Goal: Information Seeking & Learning: Learn about a topic

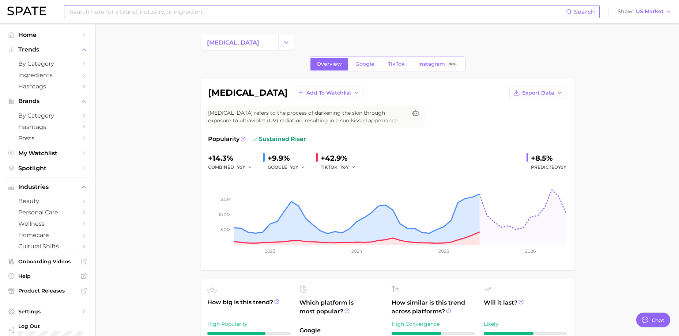
click at [174, 14] on input at bounding box center [317, 11] width 497 height 12
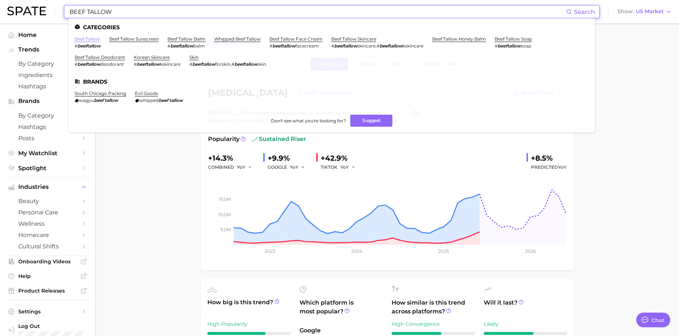
type input "BEEF TALLOW"
click at [94, 39] on link "beef tallow" at bounding box center [87, 38] width 25 height 5
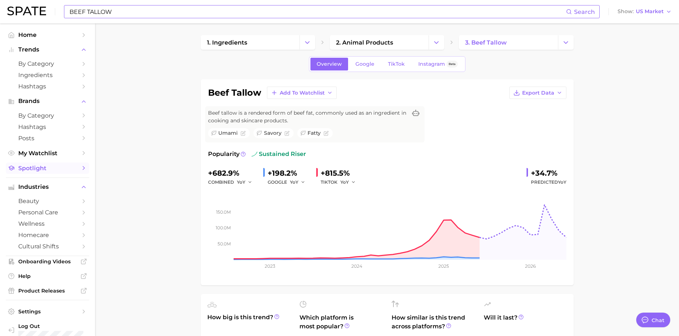
scroll to position [10, 0]
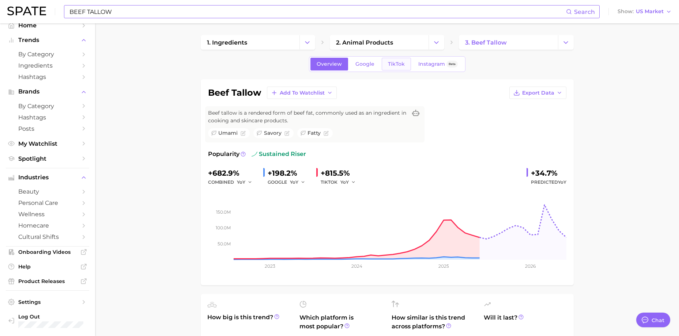
click at [393, 64] on span "TikTok" at bounding box center [396, 64] width 17 height 6
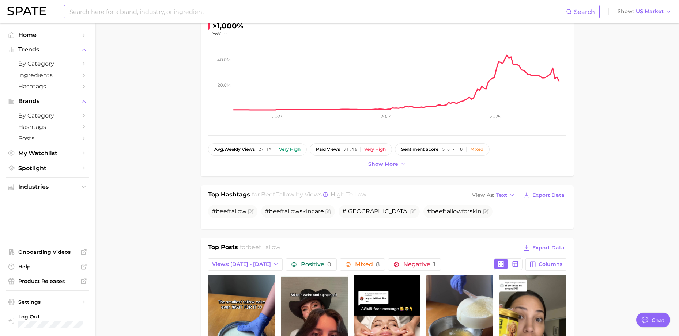
drag, startPoint x: 178, startPoint y: 165, endPoint x: 182, endPoint y: 200, distance: 35.7
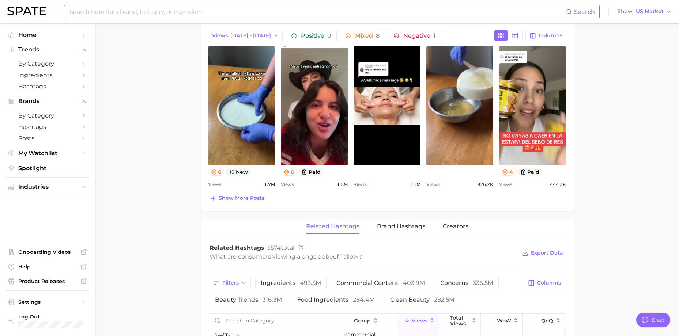
scroll to position [411, 0]
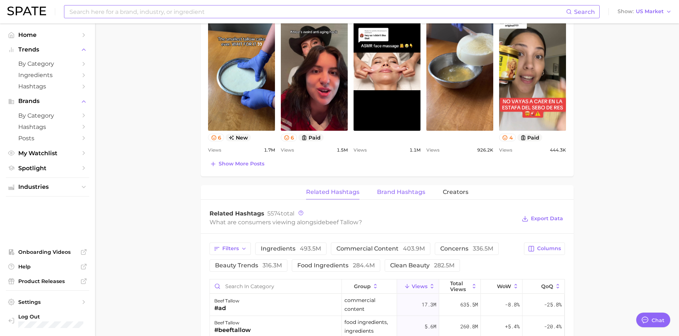
click at [401, 194] on span "Brand Hashtags" at bounding box center [401, 192] width 48 height 7
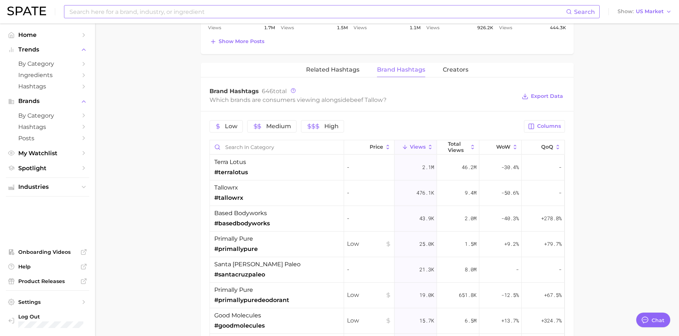
drag, startPoint x: 173, startPoint y: 147, endPoint x: 174, endPoint y: 173, distance: 25.6
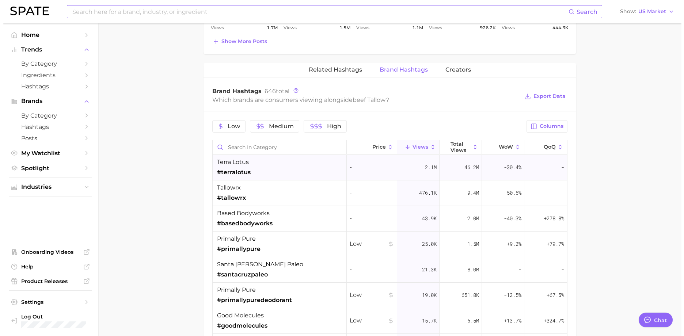
scroll to position [547, 0]
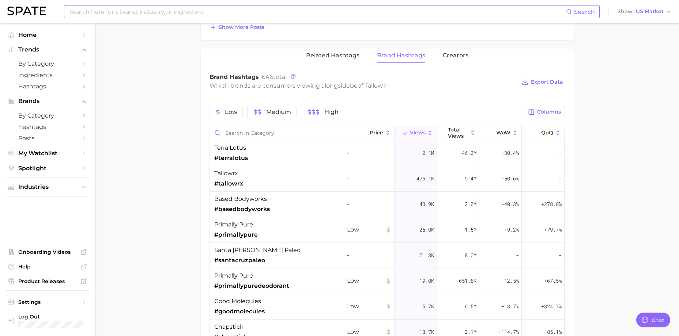
click at [413, 131] on span "Views" at bounding box center [418, 133] width 16 height 6
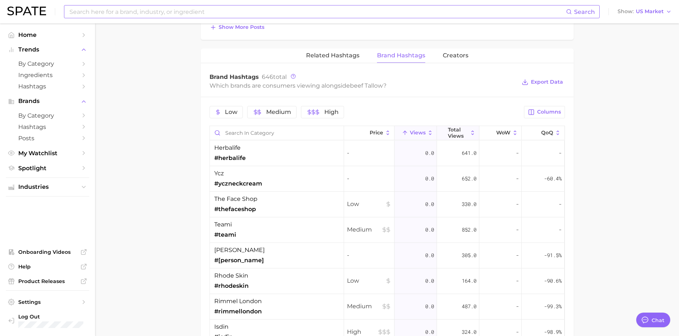
click at [452, 133] on span "Total Views" at bounding box center [458, 133] width 20 height 12
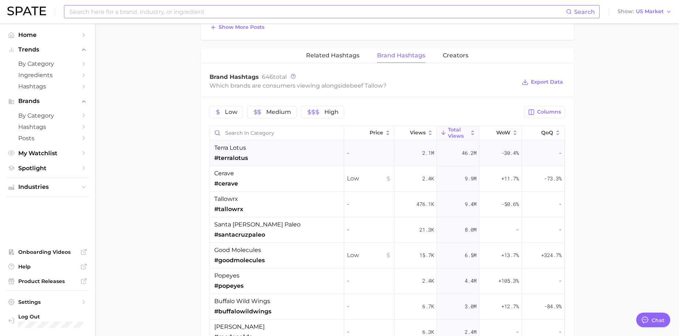
drag, startPoint x: 211, startPoint y: 147, endPoint x: 248, endPoint y: 149, distance: 36.6
click at [248, 149] on div "terra lotus #terralotus" at bounding box center [277, 154] width 134 height 26
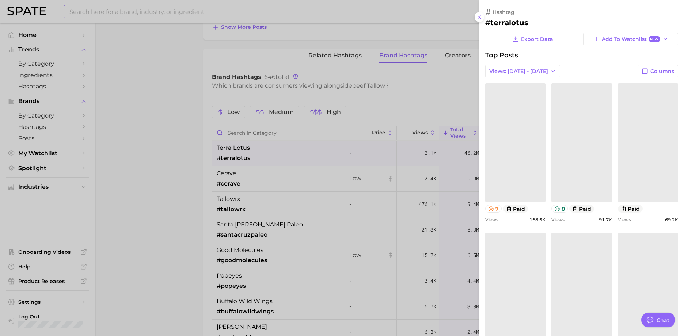
click at [206, 148] on div at bounding box center [342, 168] width 684 height 336
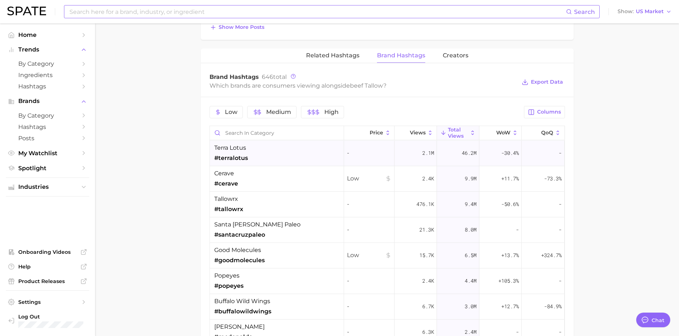
click at [256, 145] on div "terra lotus #terralotus" at bounding box center [277, 154] width 134 height 26
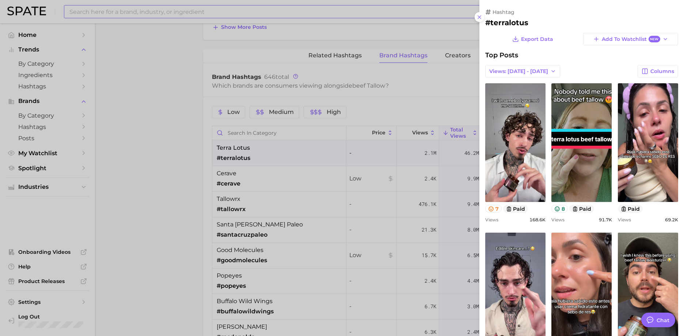
scroll to position [0, 0]
click at [517, 23] on h2 "#terralotus" at bounding box center [581, 22] width 193 height 9
click at [434, 84] on div at bounding box center [342, 168] width 684 height 336
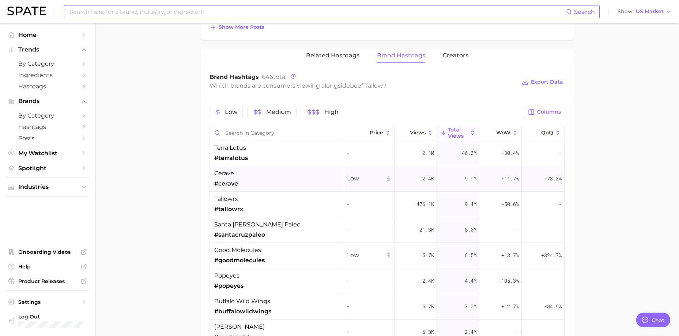
drag, startPoint x: 298, startPoint y: 188, endPoint x: 436, endPoint y: 179, distance: 138.5
click at [237, 156] on span "#terralotus" at bounding box center [231, 158] width 34 height 9
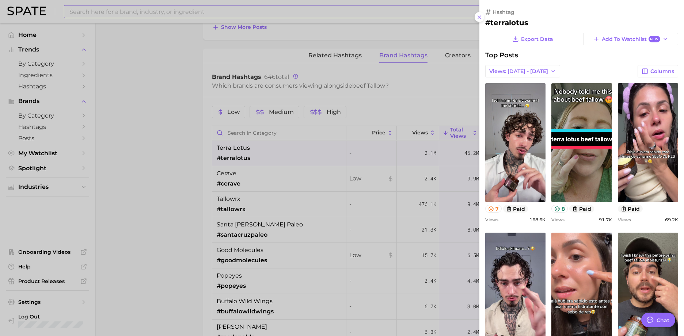
drag, startPoint x: 211, startPoint y: 118, endPoint x: 182, endPoint y: 69, distance: 57.2
click at [210, 118] on div at bounding box center [342, 168] width 684 height 336
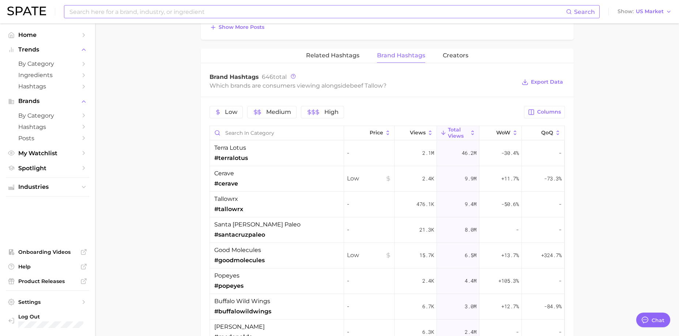
click at [152, 7] on input at bounding box center [317, 11] width 497 height 12
type input "t"
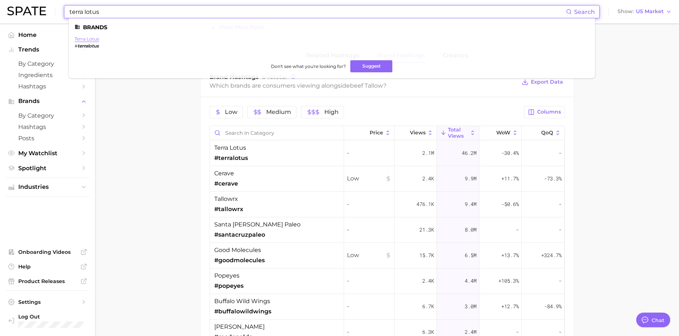
type input "terra lotus"
click at [95, 38] on link "terra lotus" at bounding box center [87, 38] width 24 height 5
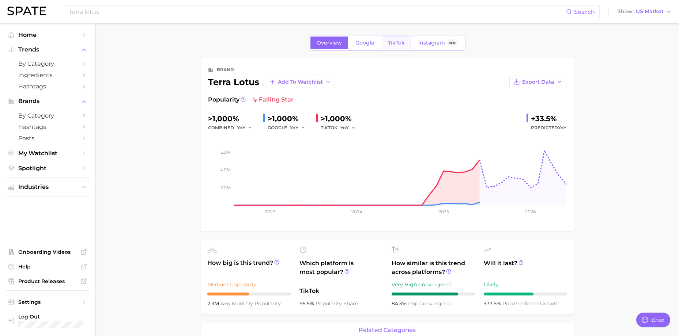
click at [392, 42] on span "TikTok" at bounding box center [396, 43] width 17 height 6
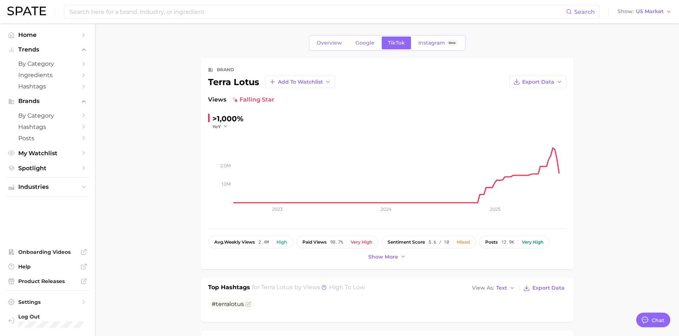
drag, startPoint x: 602, startPoint y: 126, endPoint x: 598, endPoint y: 122, distance: 5.7
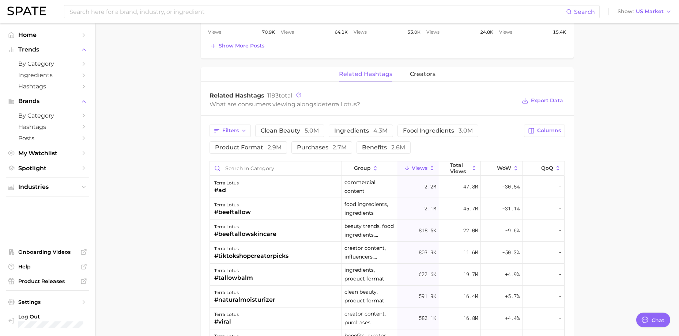
drag, startPoint x: 198, startPoint y: 174, endPoint x: 197, endPoint y: 178, distance: 3.8
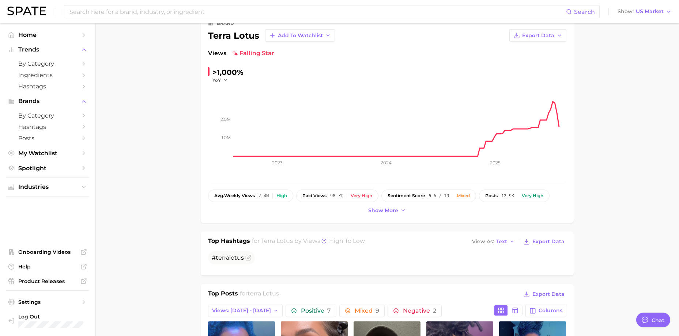
drag, startPoint x: 197, startPoint y: 178, endPoint x: 194, endPoint y: 107, distance: 71.0
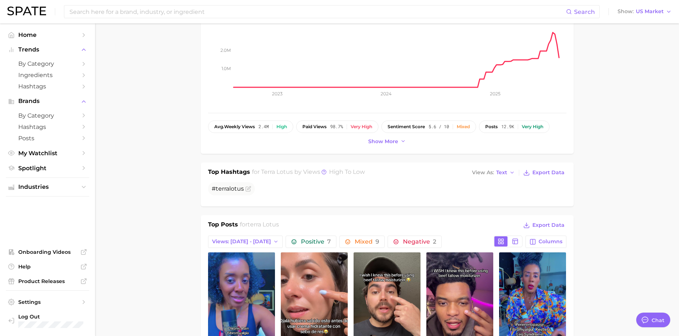
drag, startPoint x: 189, startPoint y: 153, endPoint x: 190, endPoint y: 174, distance: 21.6
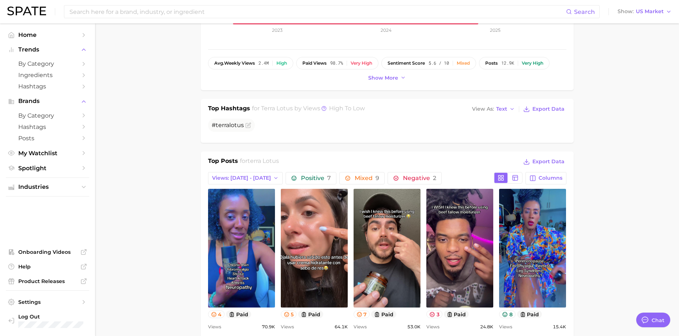
drag, startPoint x: 192, startPoint y: 184, endPoint x: 190, endPoint y: 116, distance: 67.3
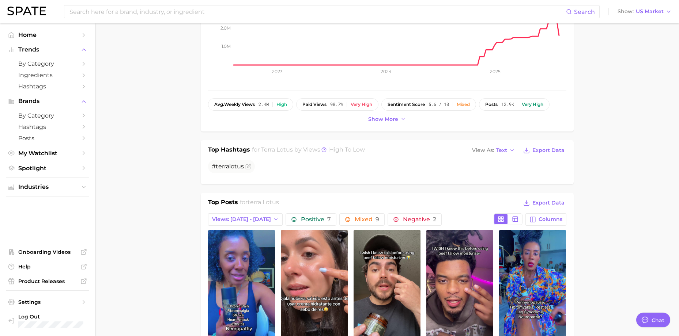
scroll to position [150, 0]
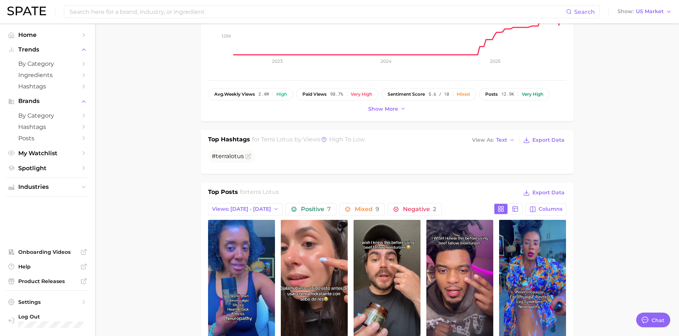
drag, startPoint x: 194, startPoint y: 184, endPoint x: 195, endPoint y: 201, distance: 16.8
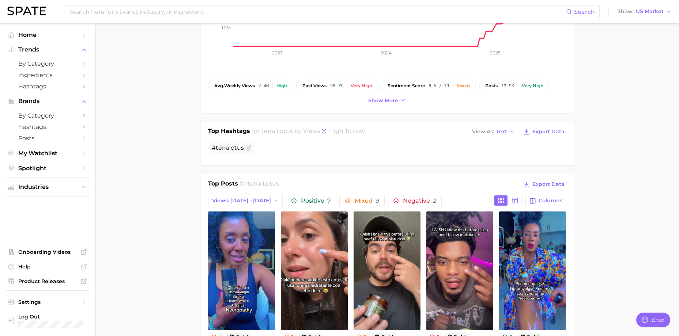
drag, startPoint x: 195, startPoint y: 201, endPoint x: 197, endPoint y: 207, distance: 6.6
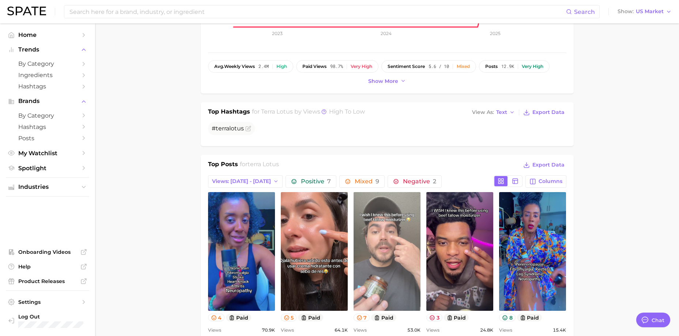
scroll to position [194, 0]
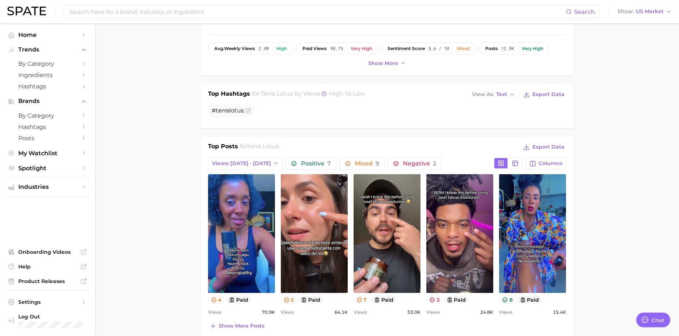
click at [637, 209] on main "Overview Google TikTok Instagram Beta brand terra lotus Add to Watchlist Export…" at bounding box center [387, 327] width 584 height 994
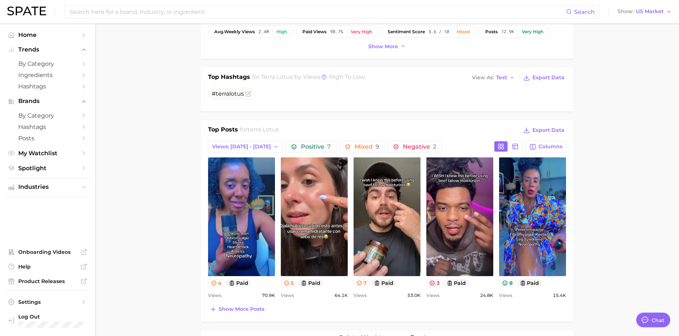
scroll to position [239, 0]
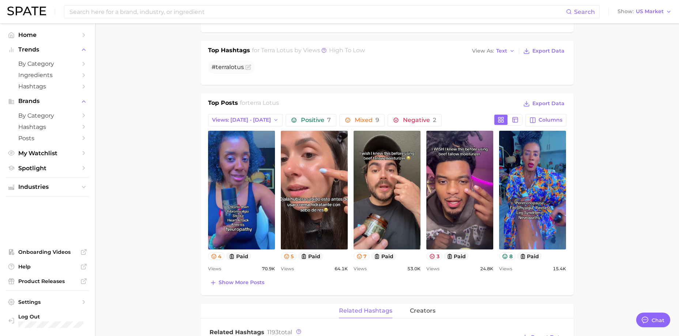
drag, startPoint x: 620, startPoint y: 208, endPoint x: 620, endPoint y: 216, distance: 8.1
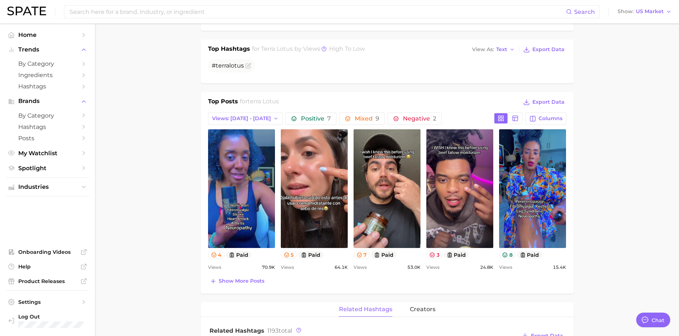
click at [619, 188] on main "Overview Google TikTok Instagram Beta brand terra lotus Add to Watchlist Export…" at bounding box center [387, 282] width 584 height 994
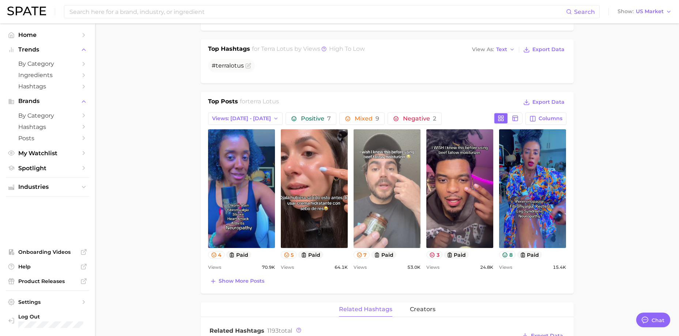
click at [376, 194] on link "view post on TikTok" at bounding box center [386, 188] width 67 height 119
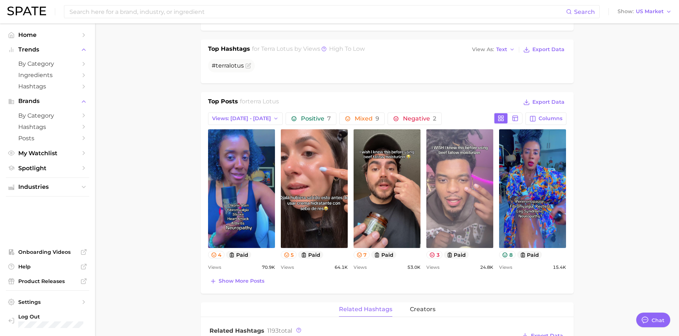
click at [454, 179] on link "view post on TikTok" at bounding box center [459, 188] width 67 height 119
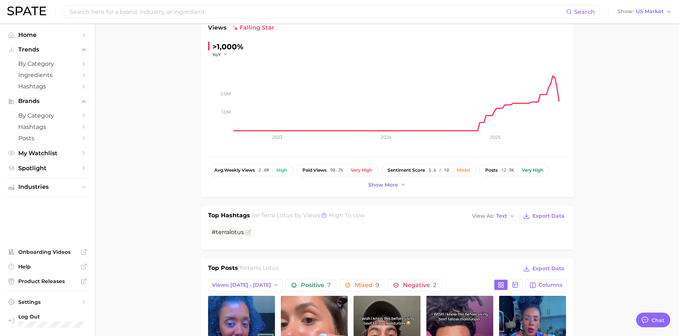
scroll to position [0, 0]
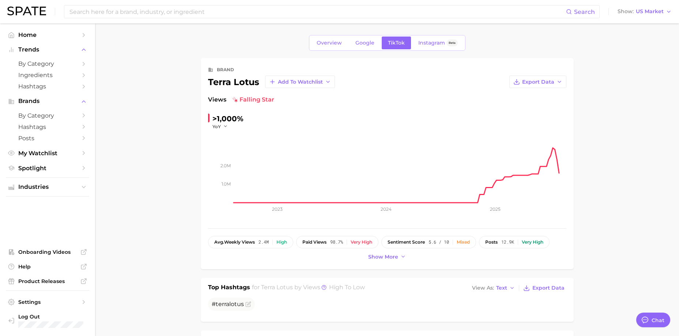
drag, startPoint x: 160, startPoint y: 146, endPoint x: 464, endPoint y: 143, distance: 303.4
click at [165, 9] on input at bounding box center [317, 11] width 497 height 12
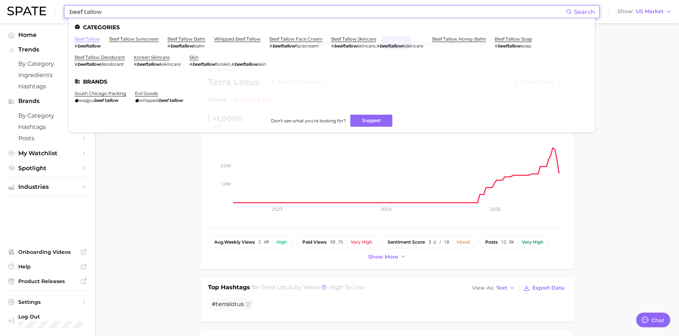
type input "beef tallow"
click at [83, 38] on link "beef tallow" at bounding box center [87, 38] width 25 height 5
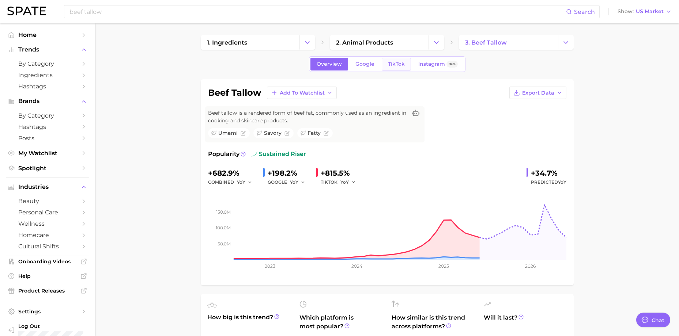
click at [401, 65] on span "TikTok" at bounding box center [396, 64] width 17 height 6
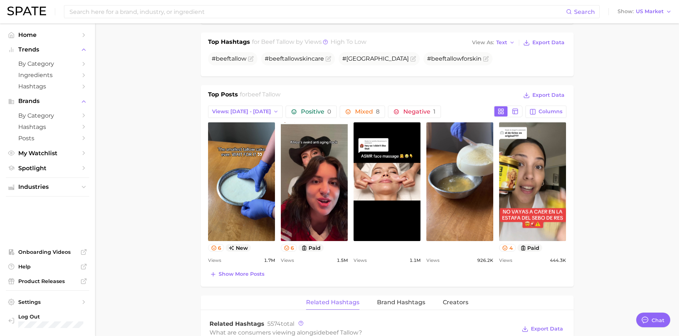
scroll to position [439, 0]
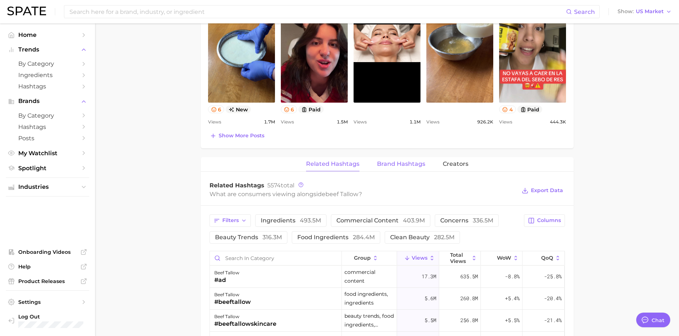
click at [397, 164] on span "Brand Hashtags" at bounding box center [401, 164] width 48 height 7
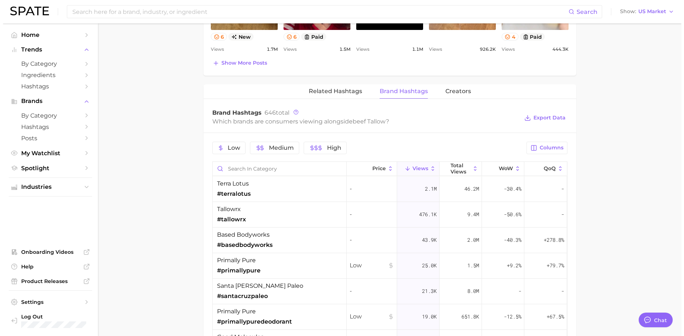
scroll to position [512, 0]
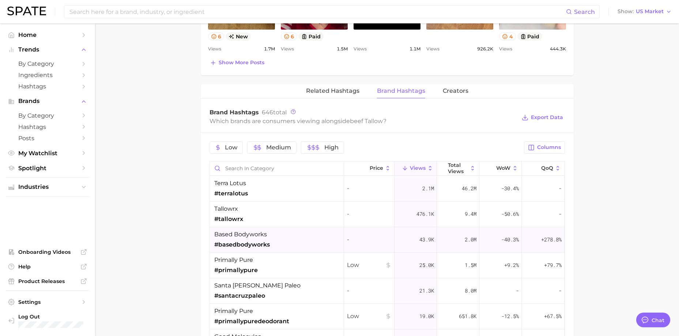
click at [249, 241] on span "#basedbodyworks" at bounding box center [242, 245] width 56 height 9
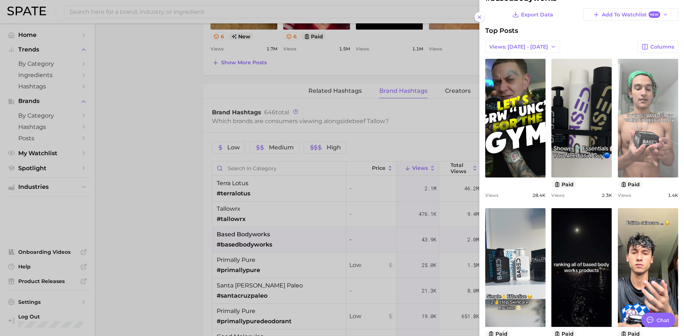
scroll to position [37, 0]
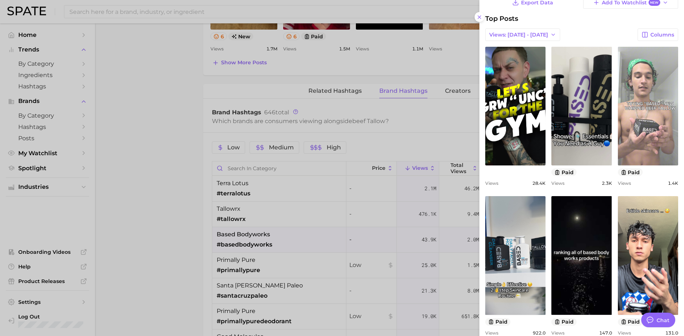
click at [647, 125] on link "view post on TikTok" at bounding box center [648, 106] width 60 height 119
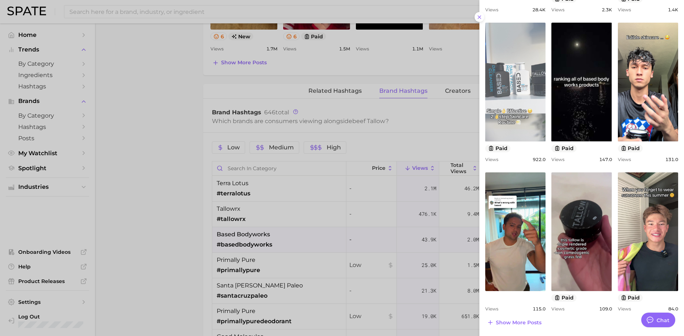
scroll to position [211, 0]
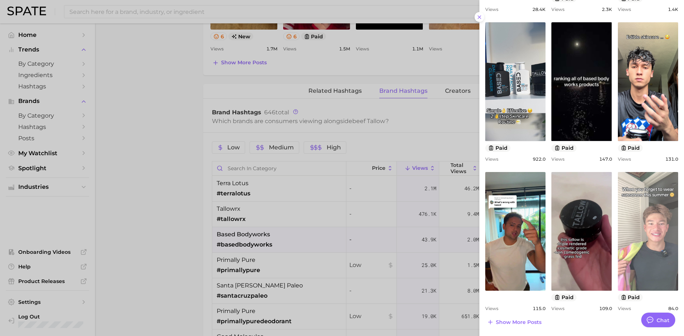
click at [635, 231] on link "view post on TikTok" at bounding box center [648, 231] width 60 height 119
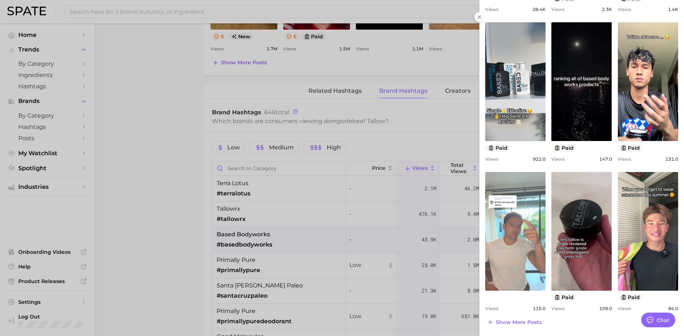
scroll to position [0, 0]
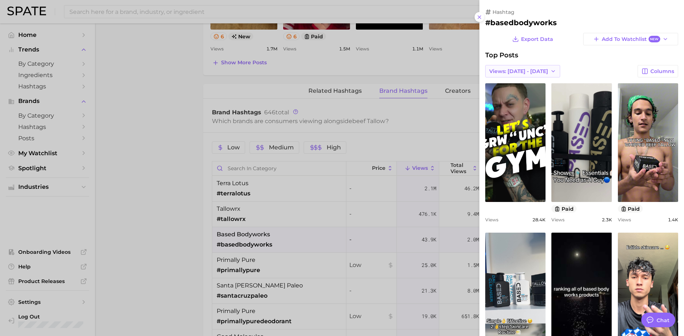
click at [519, 69] on span "Views: [DATE] - [DATE]" at bounding box center [518, 71] width 59 height 6
click at [518, 98] on span "Total Views" at bounding box center [504, 98] width 30 height 6
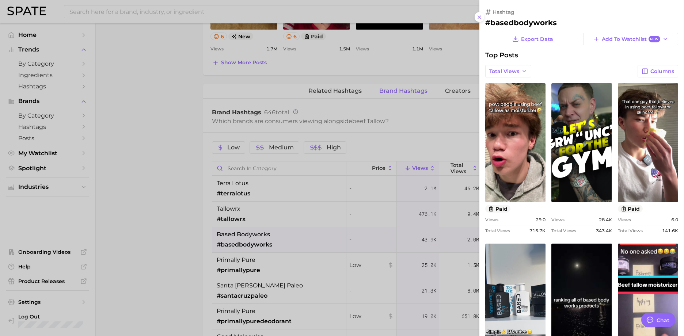
click at [578, 60] on div "Export Data Add to Watchlist New Top Posts Total Views Columns view post on Tik…" at bounding box center [581, 302] width 193 height 538
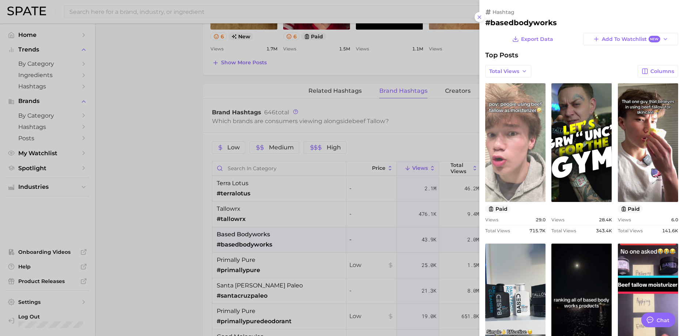
click at [524, 140] on link "view post on TikTok" at bounding box center [515, 142] width 60 height 119
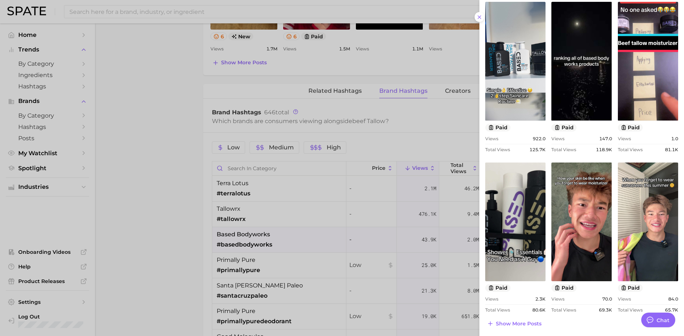
scroll to position [243, 0]
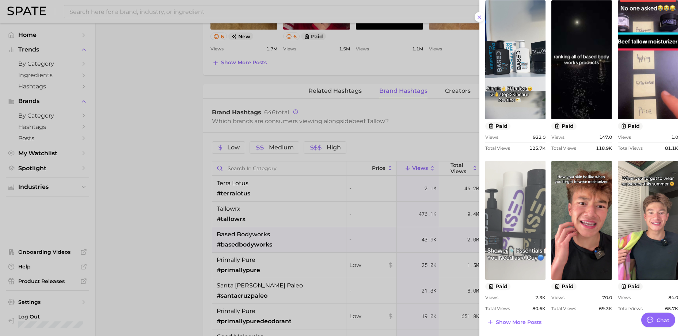
click at [511, 213] on link "view post on TikTok" at bounding box center [515, 220] width 60 height 119
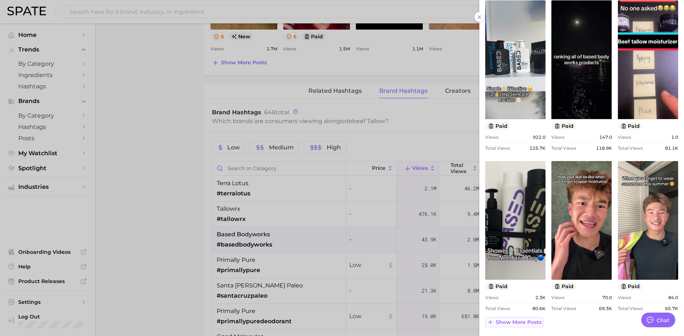
click at [520, 325] on span "Show more posts" at bounding box center [519, 322] width 46 height 6
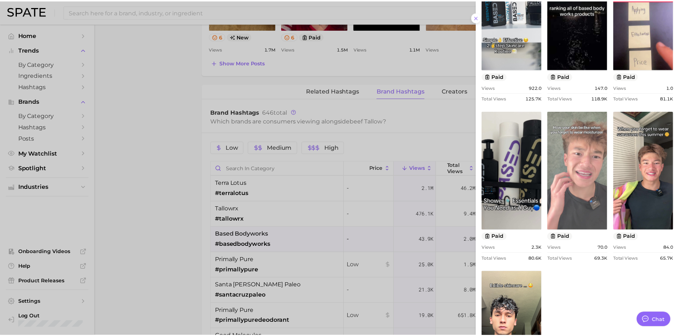
scroll to position [404, 0]
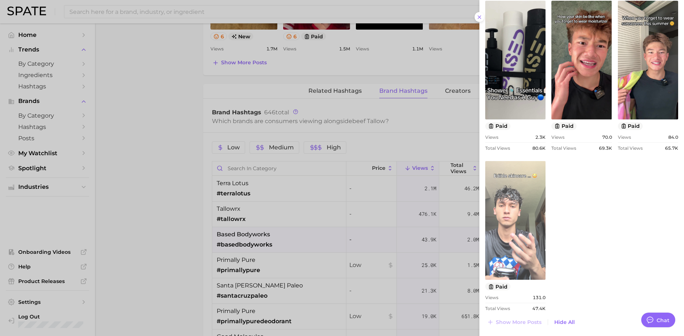
click at [527, 207] on link "view post on TikTok" at bounding box center [515, 220] width 60 height 119
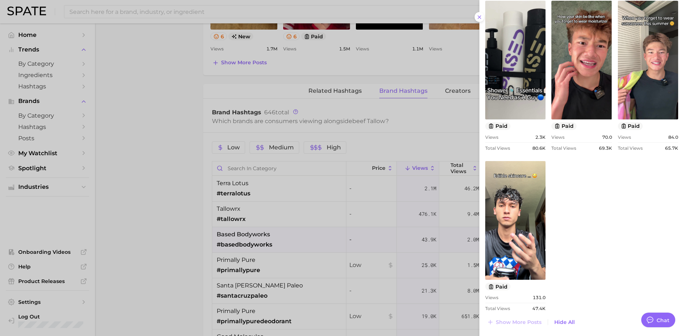
click at [311, 188] on div at bounding box center [342, 168] width 684 height 336
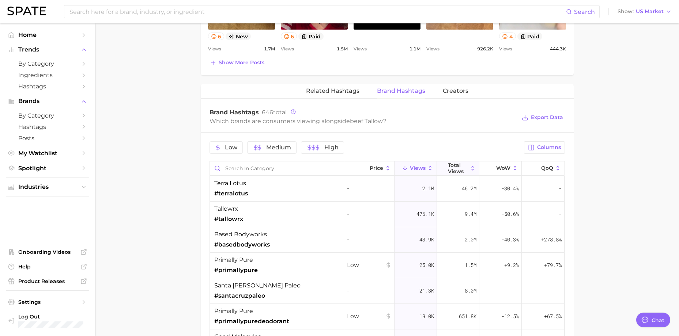
click at [463, 166] on span "Total Views" at bounding box center [458, 168] width 20 height 12
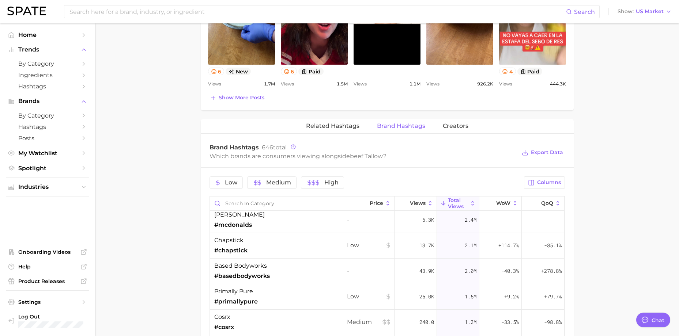
scroll to position [292, 0]
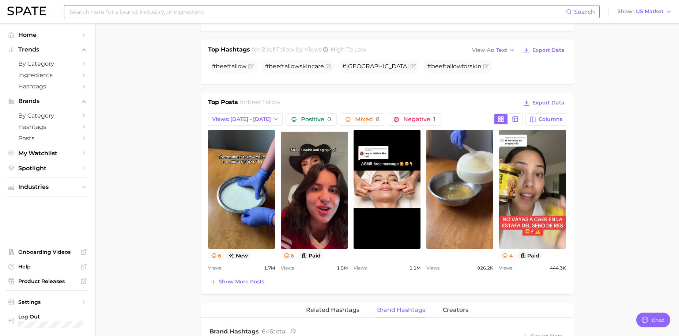
click at [130, 9] on input at bounding box center [317, 11] width 497 height 12
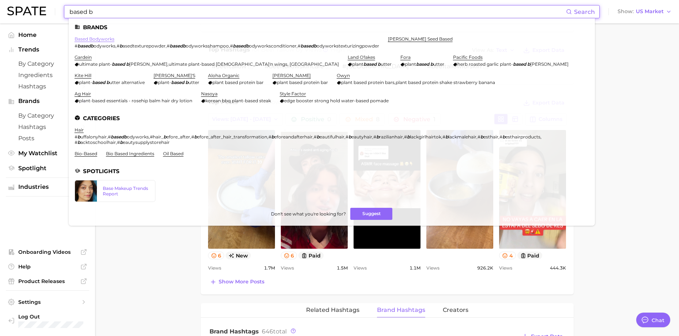
type input "based b"
click at [101, 39] on link "based bodyworks" at bounding box center [95, 38] width 40 height 5
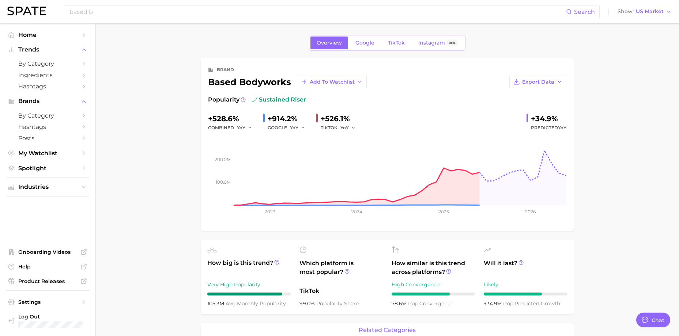
click at [391, 37] on link "TikTok" at bounding box center [396, 43] width 29 height 13
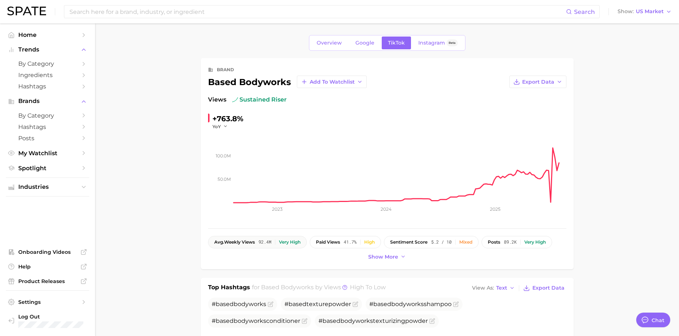
click at [269, 244] on span "92.4m" at bounding box center [264, 242] width 13 height 5
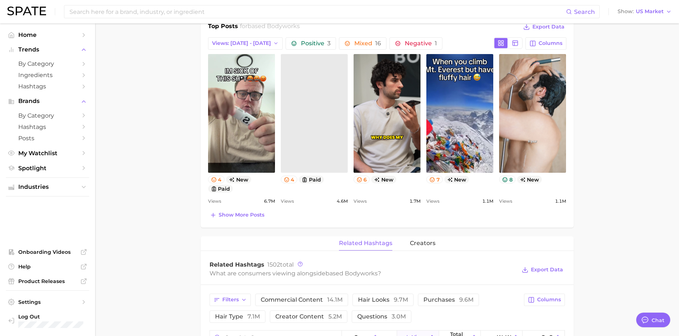
drag, startPoint x: 186, startPoint y: 204, endPoint x: 186, endPoint y: 266, distance: 62.1
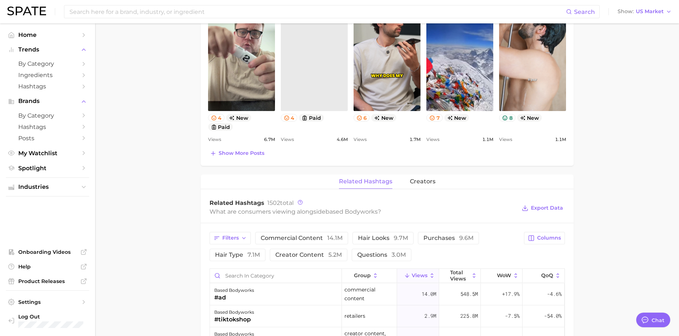
scroll to position [498, 0]
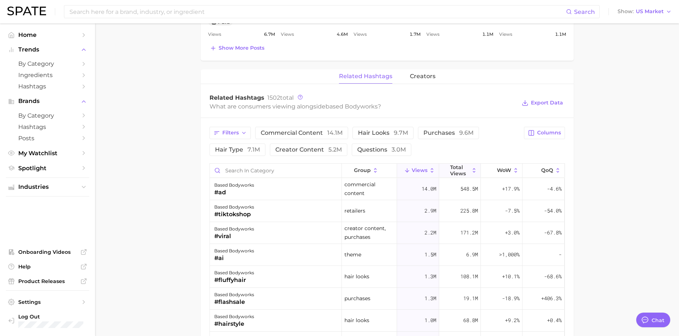
click at [459, 171] on span "Total Views" at bounding box center [459, 170] width 19 height 12
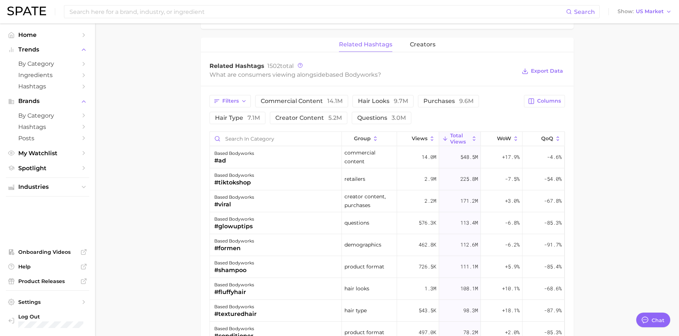
drag, startPoint x: 603, startPoint y: 130, endPoint x: 599, endPoint y: 154, distance: 24.4
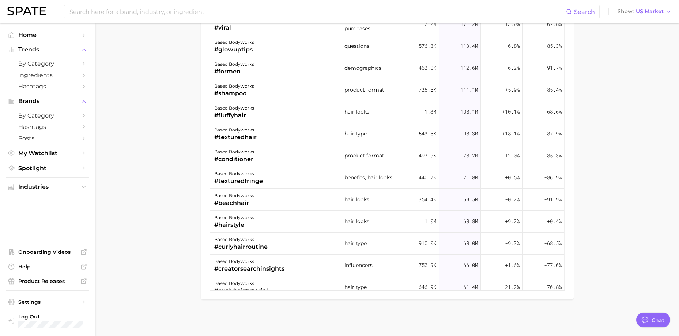
drag, startPoint x: 597, startPoint y: 150, endPoint x: 597, endPoint y: 230, distance: 80.4
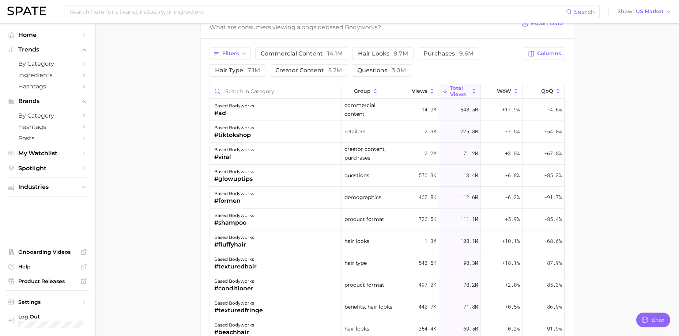
scroll to position [92, 0]
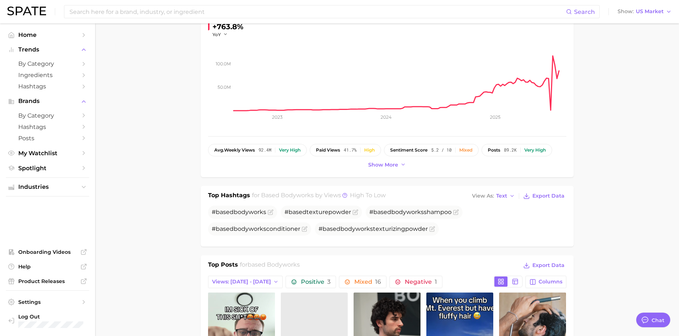
drag, startPoint x: 587, startPoint y: 213, endPoint x: 595, endPoint y: 112, distance: 101.6
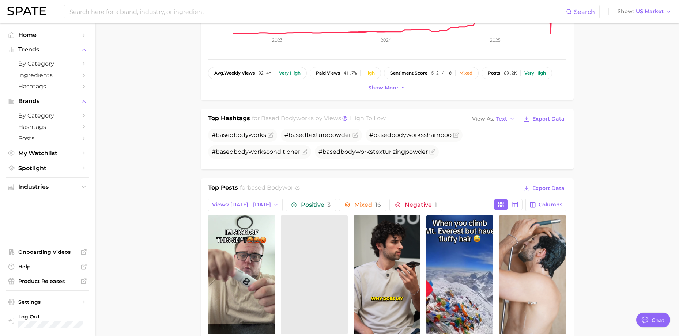
drag, startPoint x: 592, startPoint y: 125, endPoint x: 599, endPoint y: 190, distance: 65.1
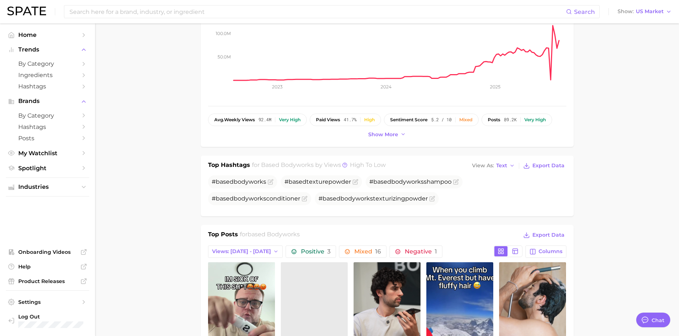
scroll to position [122, 0]
